Goal: Transaction & Acquisition: Obtain resource

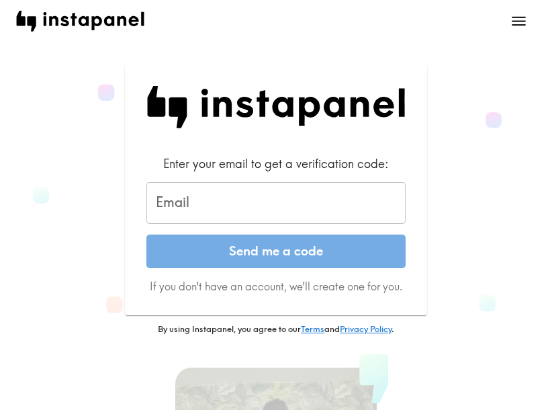
click at [259, 204] on input "Email" at bounding box center [275, 203] width 259 height 42
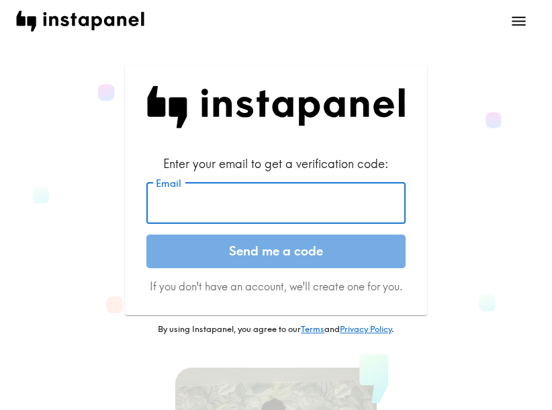
paste input "[EMAIL_ADDRESS][DOMAIN_NAME]"
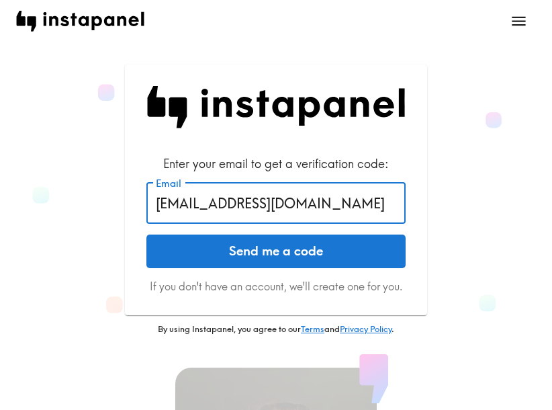
type input "[EMAIL_ADDRESS][DOMAIN_NAME]"
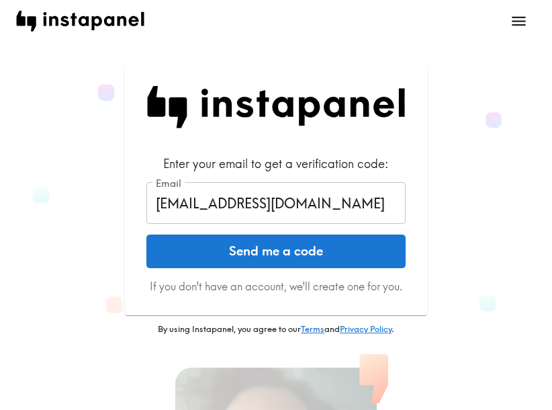
click at [297, 257] on button "Send me a code" at bounding box center [275, 252] width 259 height 34
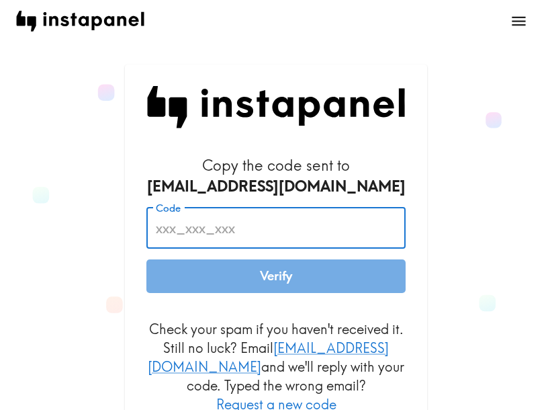
click at [244, 227] on input "Code" at bounding box center [275, 228] width 259 height 42
paste input "7ak_TMt_yn9"
type input "7ak_TMt_yn9"
drag, startPoint x: 232, startPoint y: 280, endPoint x: 222, endPoint y: 289, distance: 12.8
click at [233, 280] on button "Verify" at bounding box center [275, 276] width 259 height 34
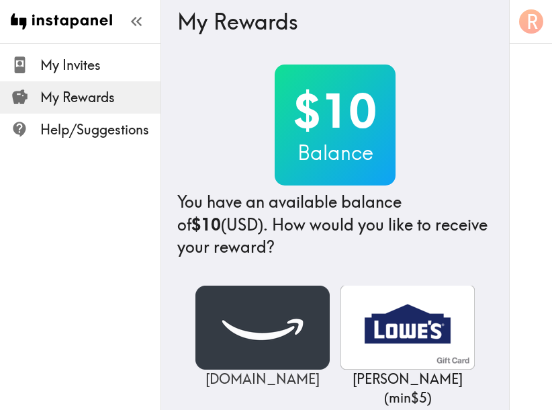
click at [239, 331] on img at bounding box center [263, 328] width 134 height 84
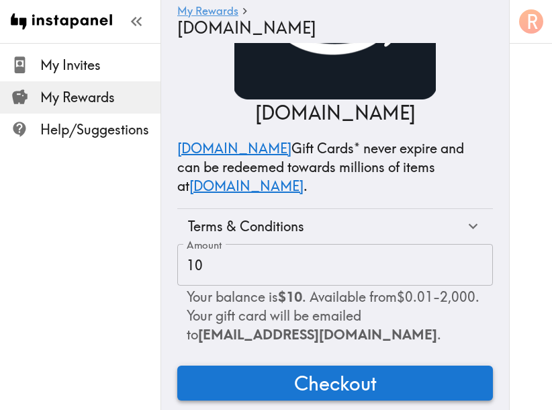
scroll to position [114, 0]
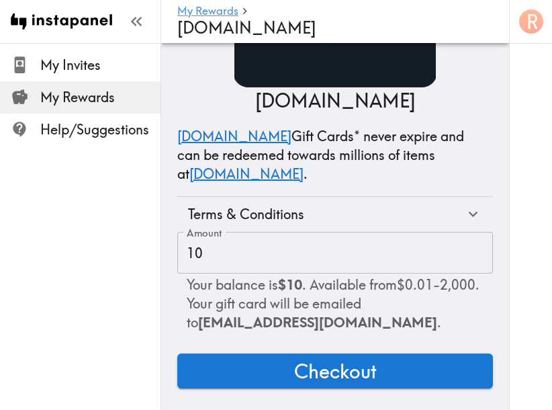
click at [319, 364] on span "Checkout" at bounding box center [335, 371] width 83 height 27
